Goal: Obtain resource: Download file/media

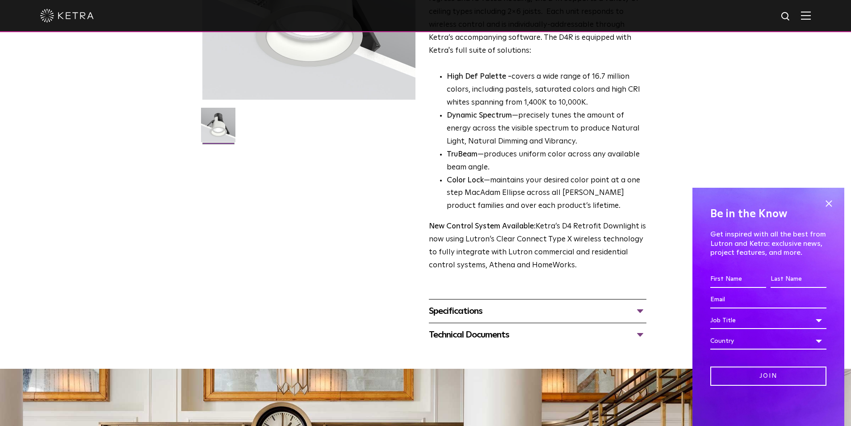
click at [539, 309] on div "Specifications" at bounding box center [538, 311] width 218 height 14
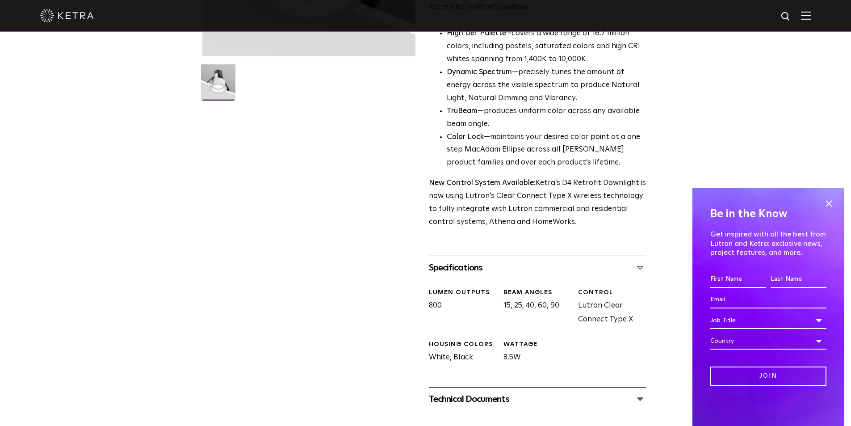
scroll to position [268, 0]
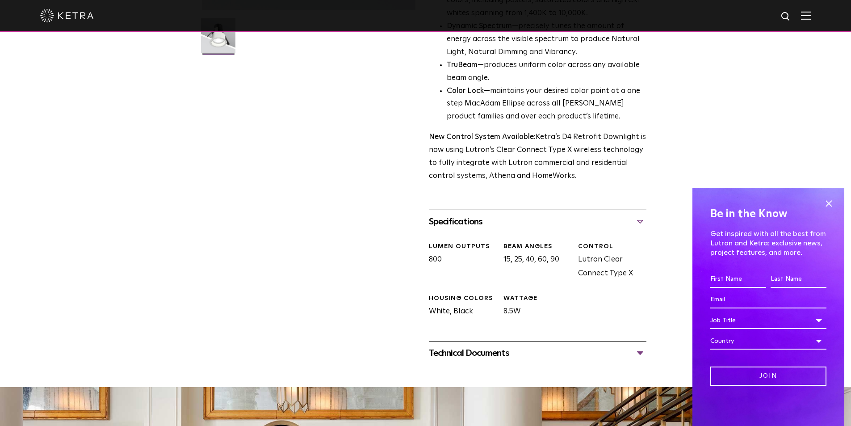
click at [514, 356] on div "Technical Documents" at bounding box center [538, 353] width 218 height 14
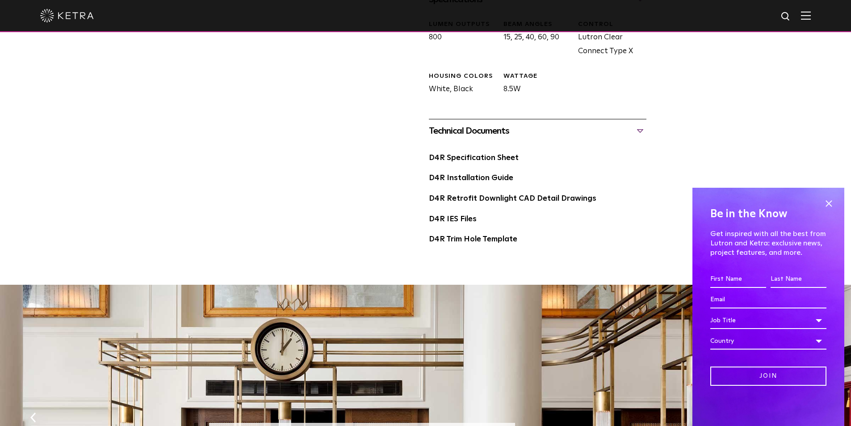
scroll to position [492, 0]
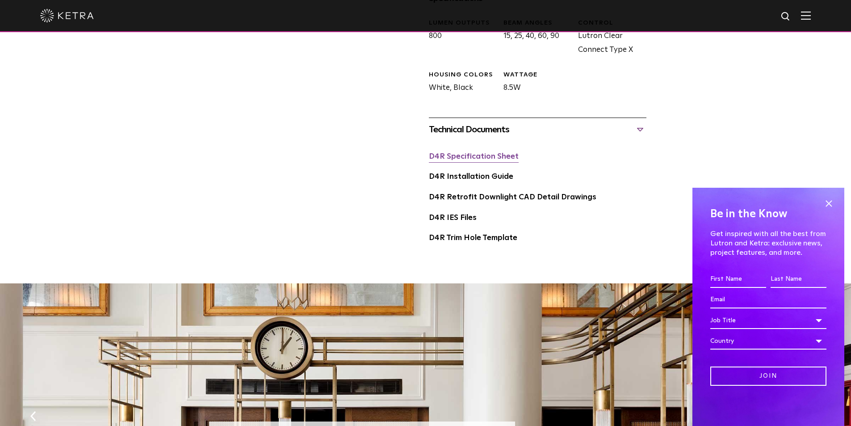
click at [501, 153] on link "D4R Specification Sheet" at bounding box center [474, 157] width 90 height 8
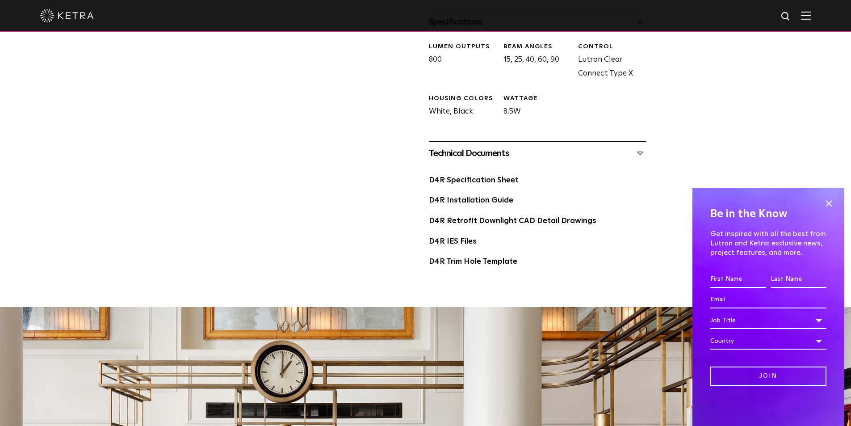
scroll to position [447, 0]
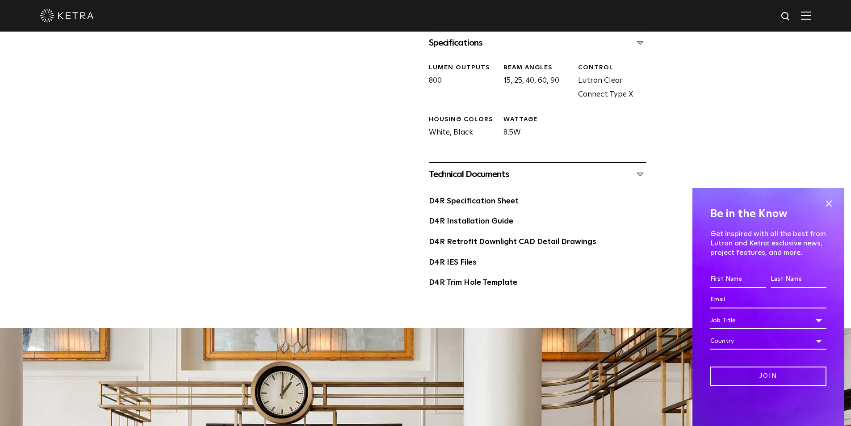
drag, startPoint x: 830, startPoint y: 199, endPoint x: 730, endPoint y: 180, distance: 101.5
click at [830, 199] on span at bounding box center [828, 203] width 13 height 13
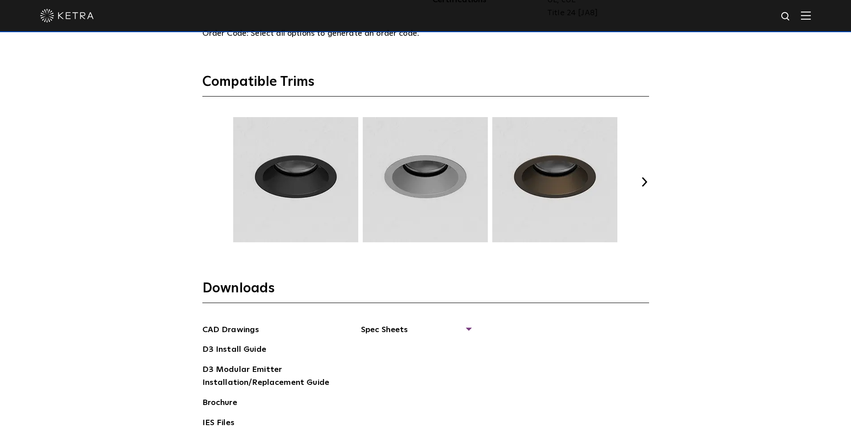
scroll to position [1341, 0]
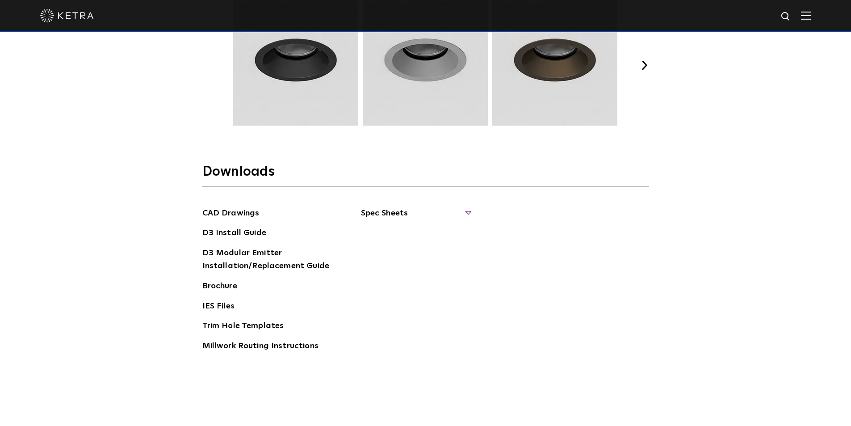
click at [385, 214] on span "Spec Sheets" at bounding box center [415, 217] width 109 height 20
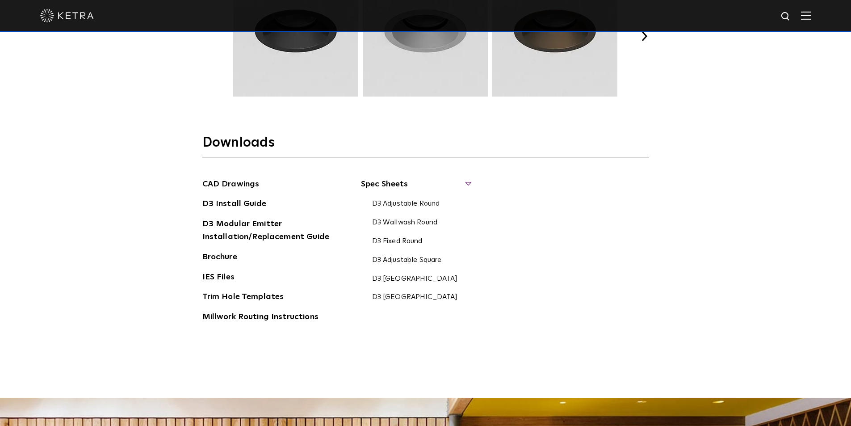
scroll to position [1385, 0]
